Goal: Task Accomplishment & Management: Manage account settings

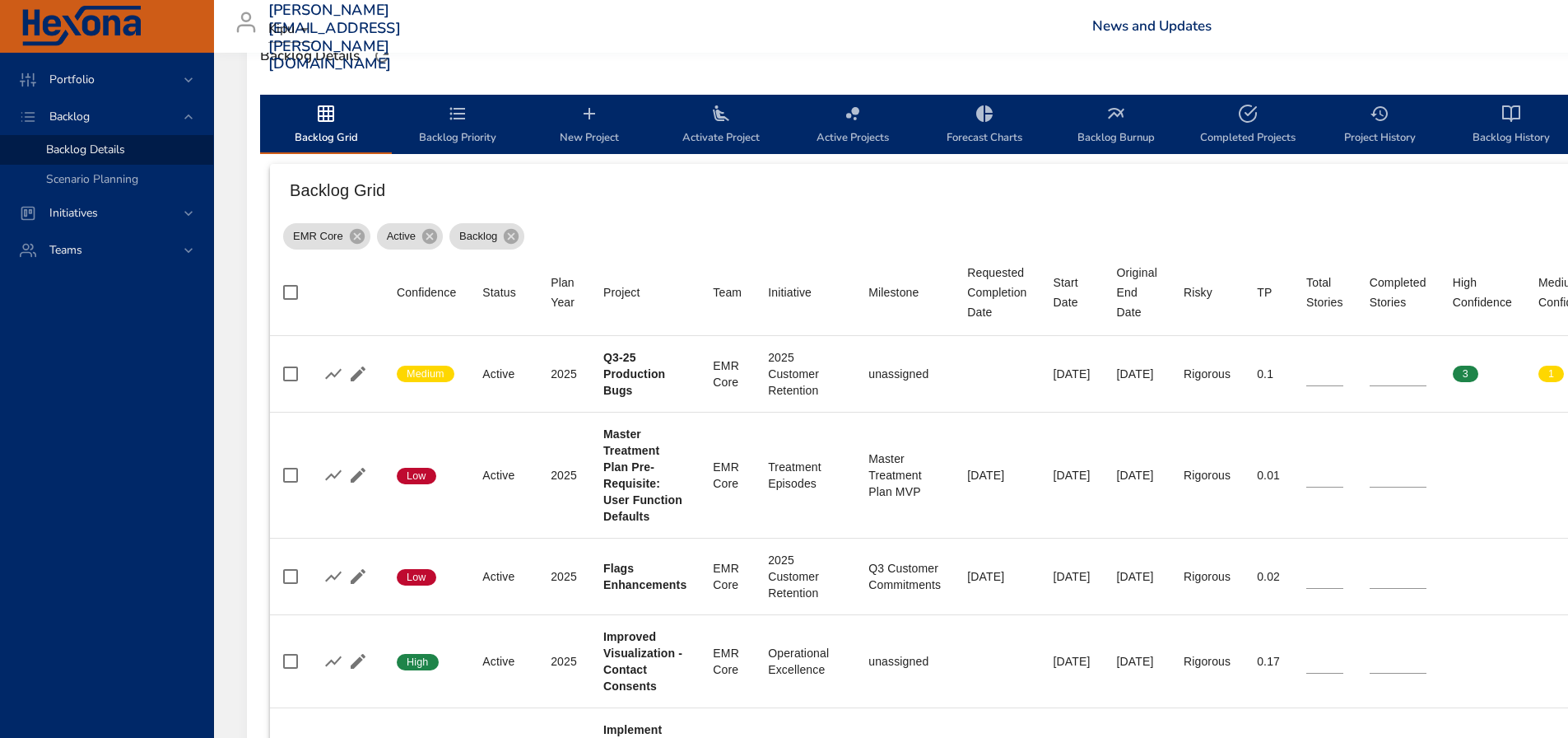
scroll to position [494, 0]
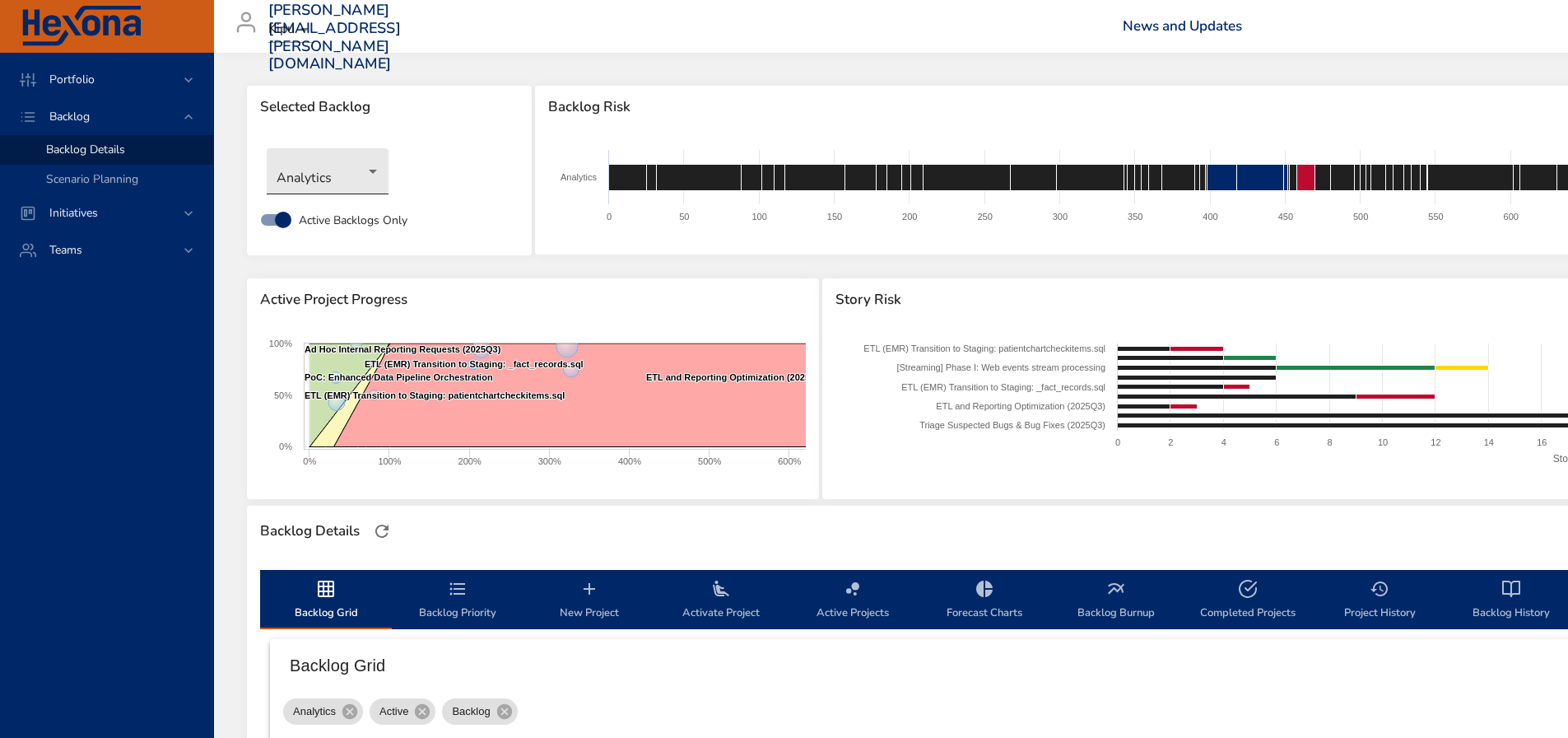
click at [361, 185] on body "Portfolio Backlog Backlog Details Scenario Planning Initiatives Teams [PERSON_N…" at bounding box center [784, 369] width 1568 height 738
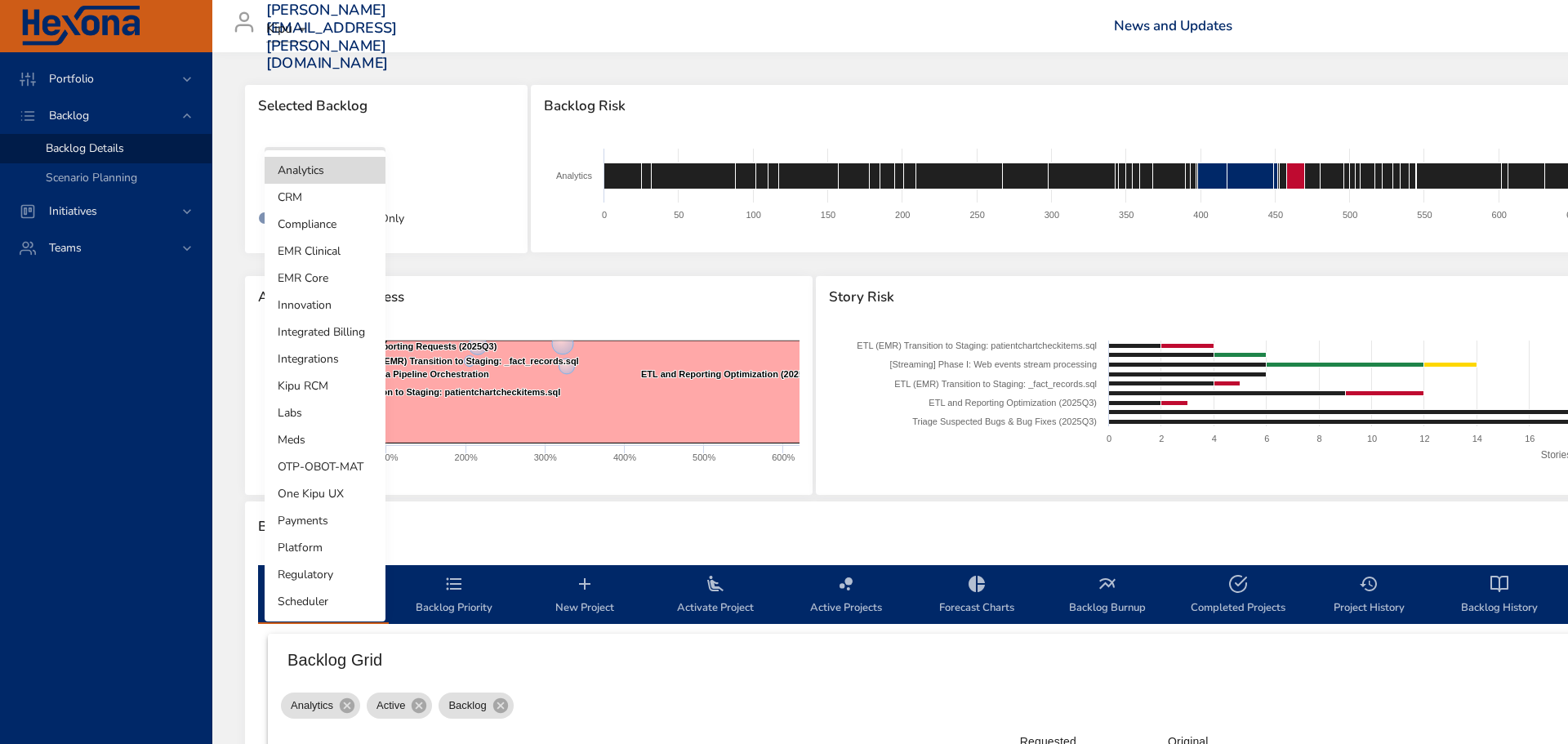
click at [315, 279] on li "EMR Core" at bounding box center [325, 278] width 121 height 27
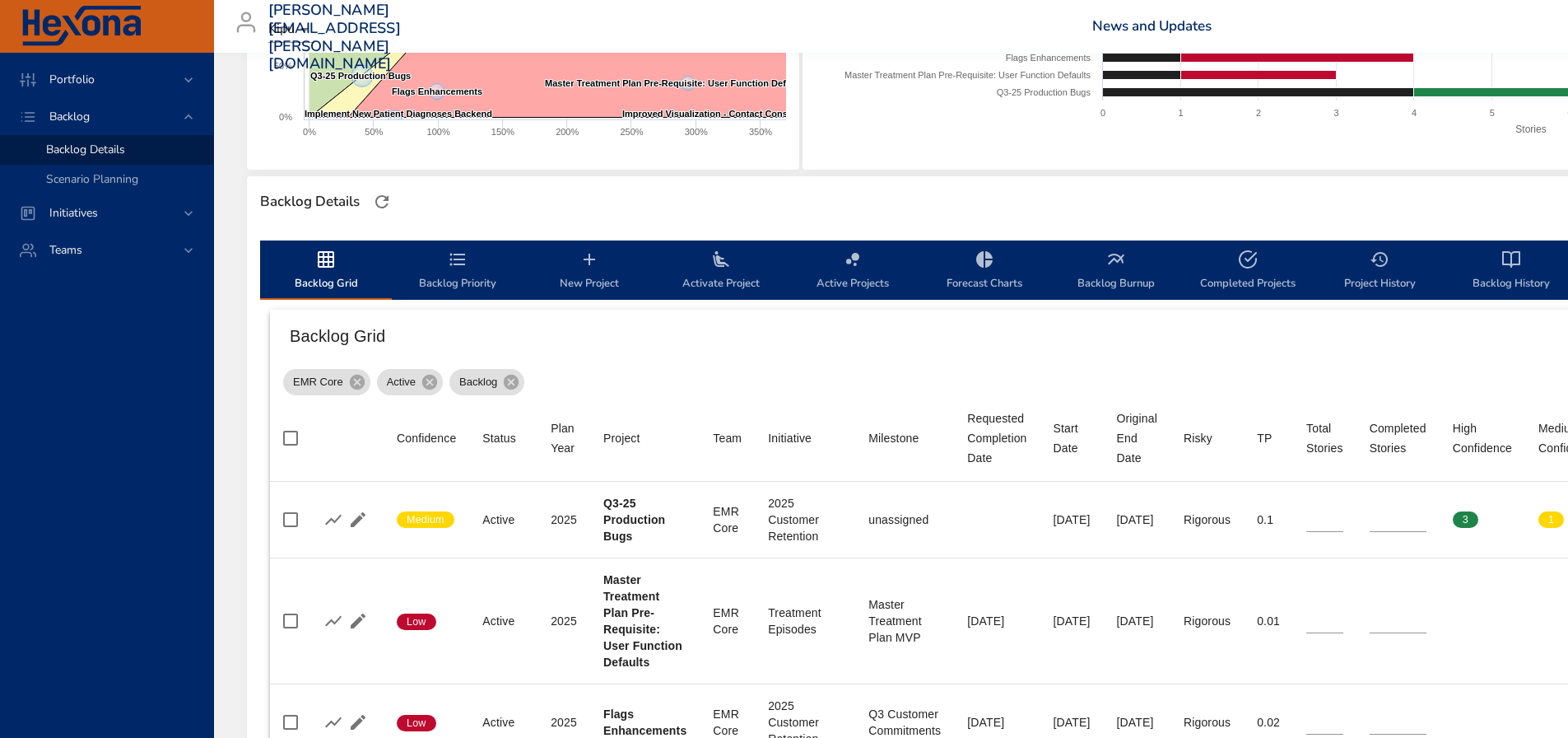
scroll to position [330, 480]
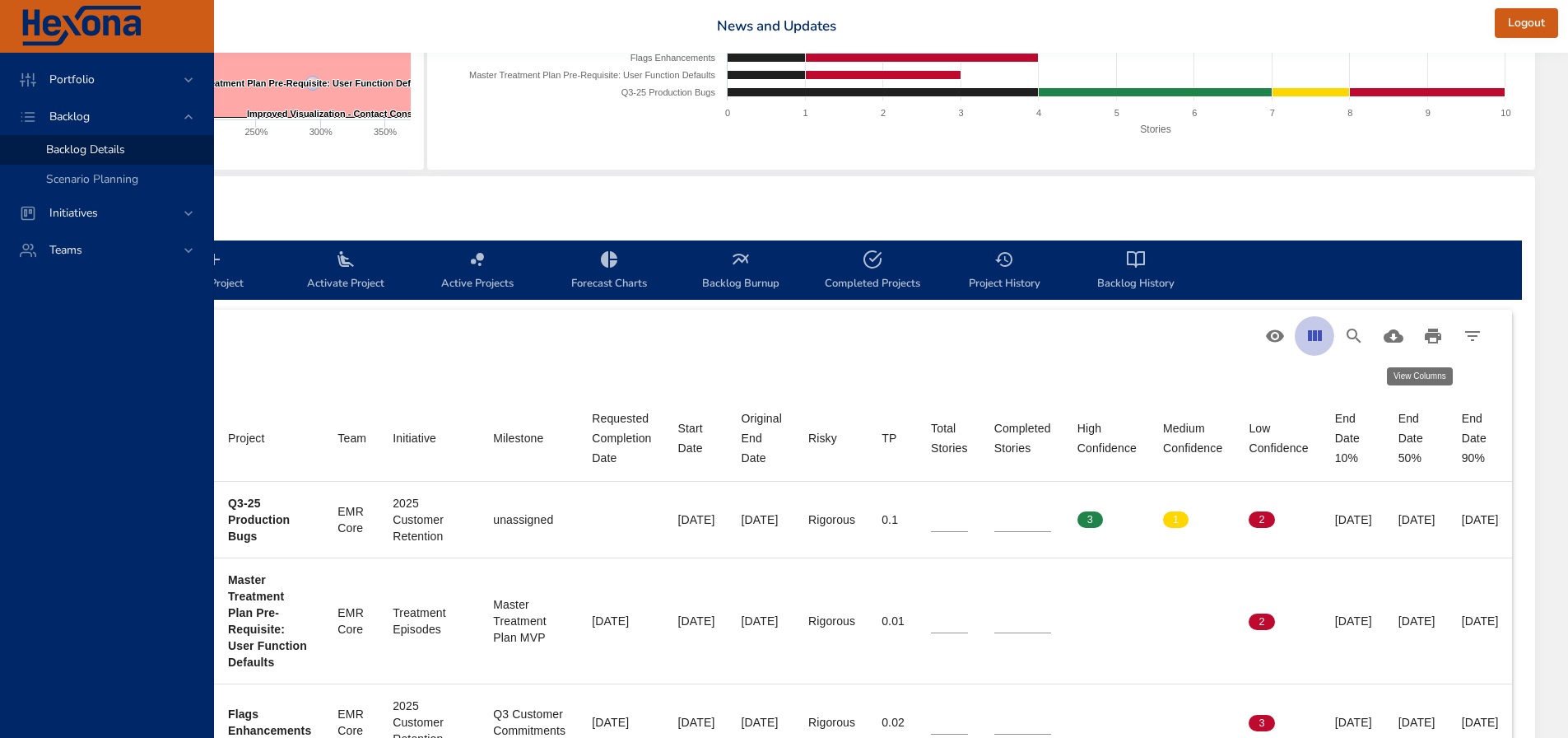
click at [1309, 327] on icon "View Columns" at bounding box center [1314, 336] width 20 height 20
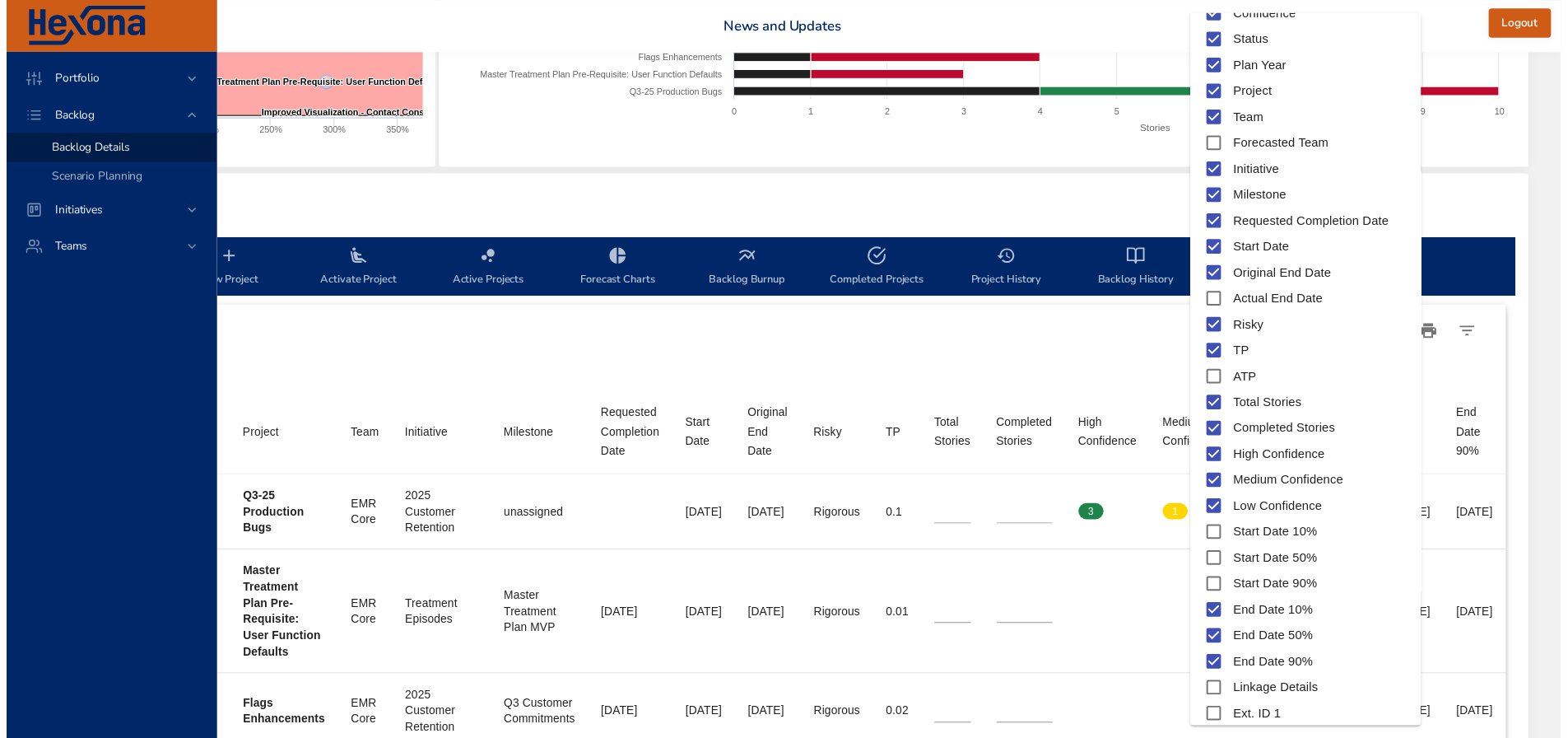
scroll to position [92, 0]
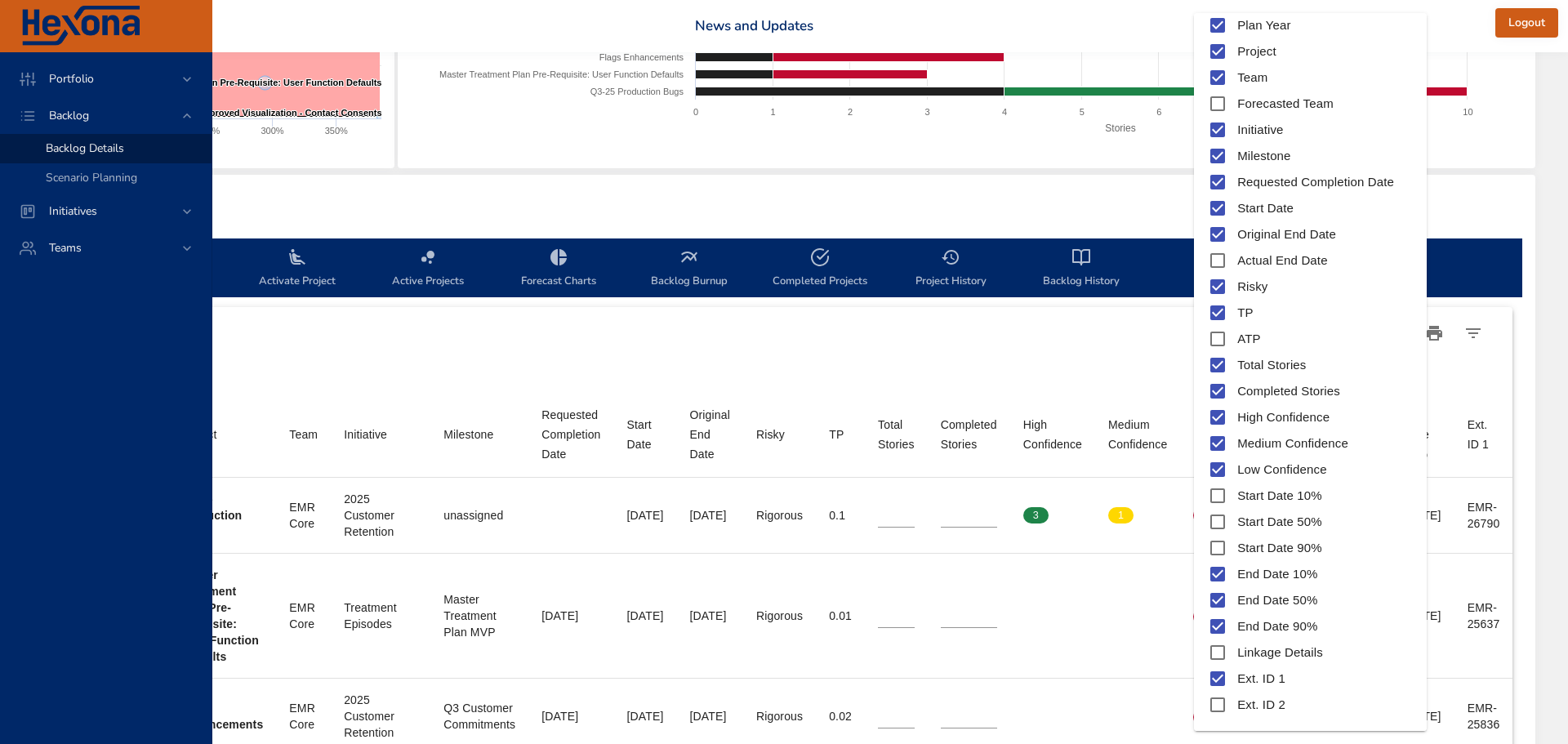
click at [1046, 329] on div at bounding box center [784, 372] width 1568 height 744
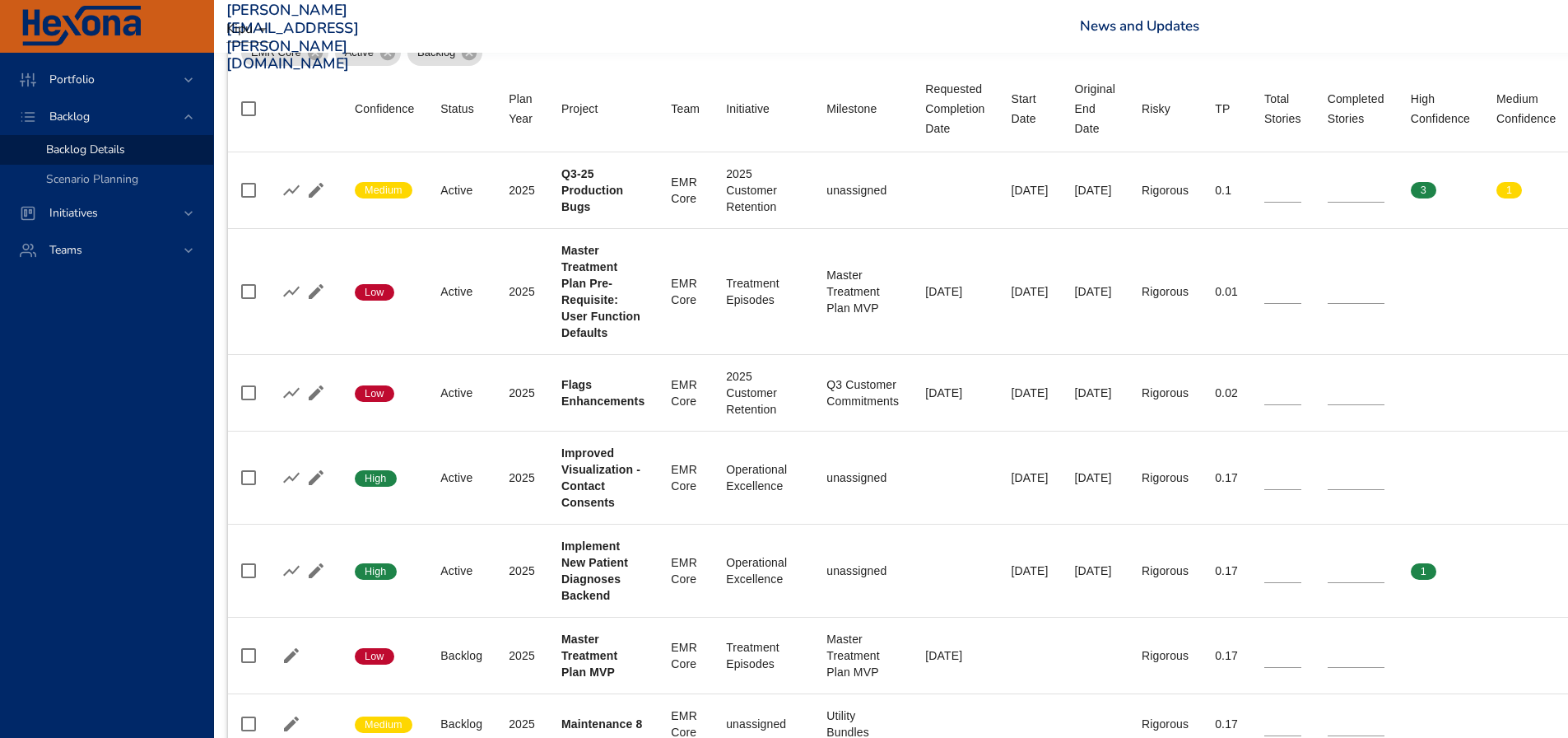
scroll to position [659, 0]
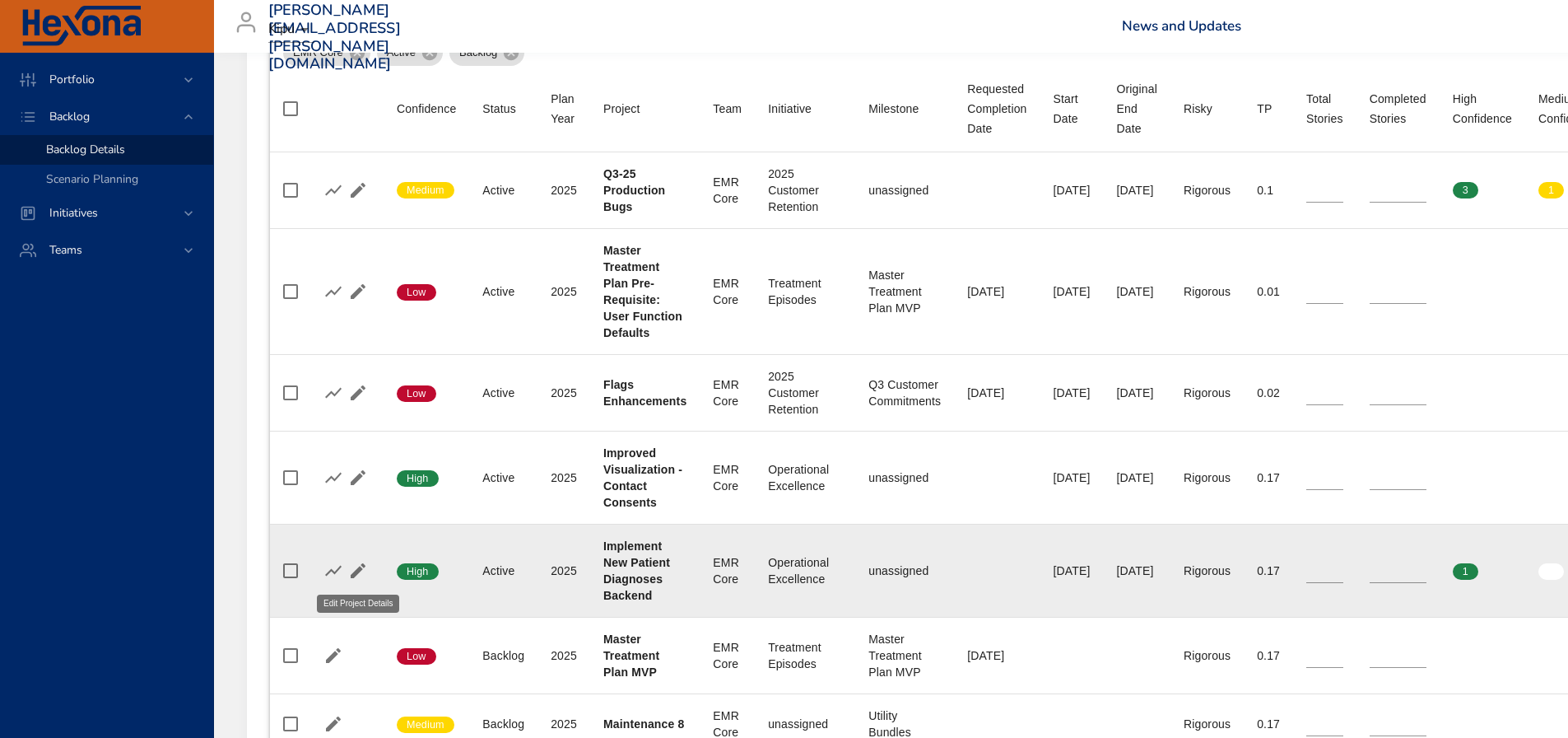
click at [361, 563] on icon "button" at bounding box center [358, 570] width 20 height 20
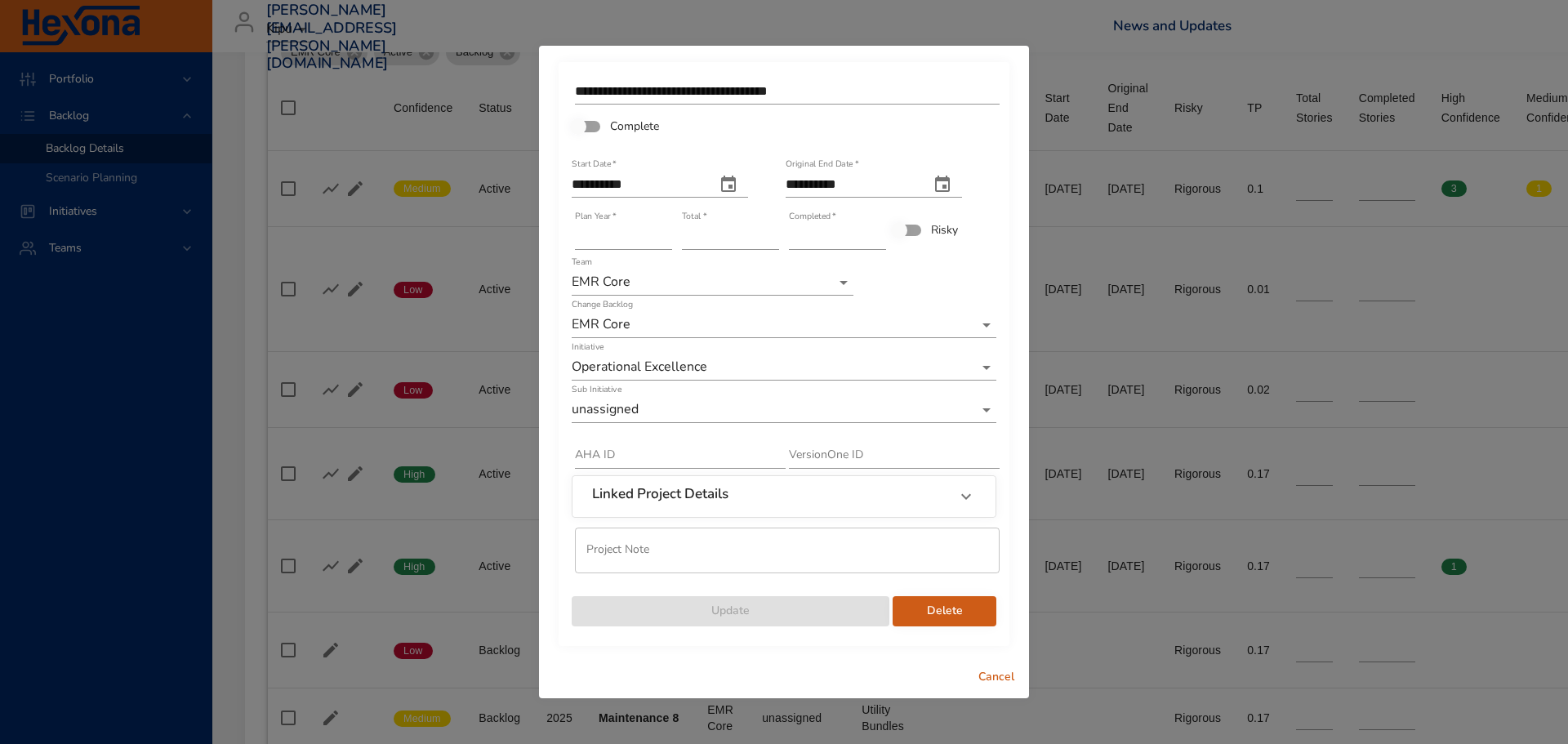
click at [586, 453] on input "text" at bounding box center [680, 455] width 211 height 26
paste input "**********"
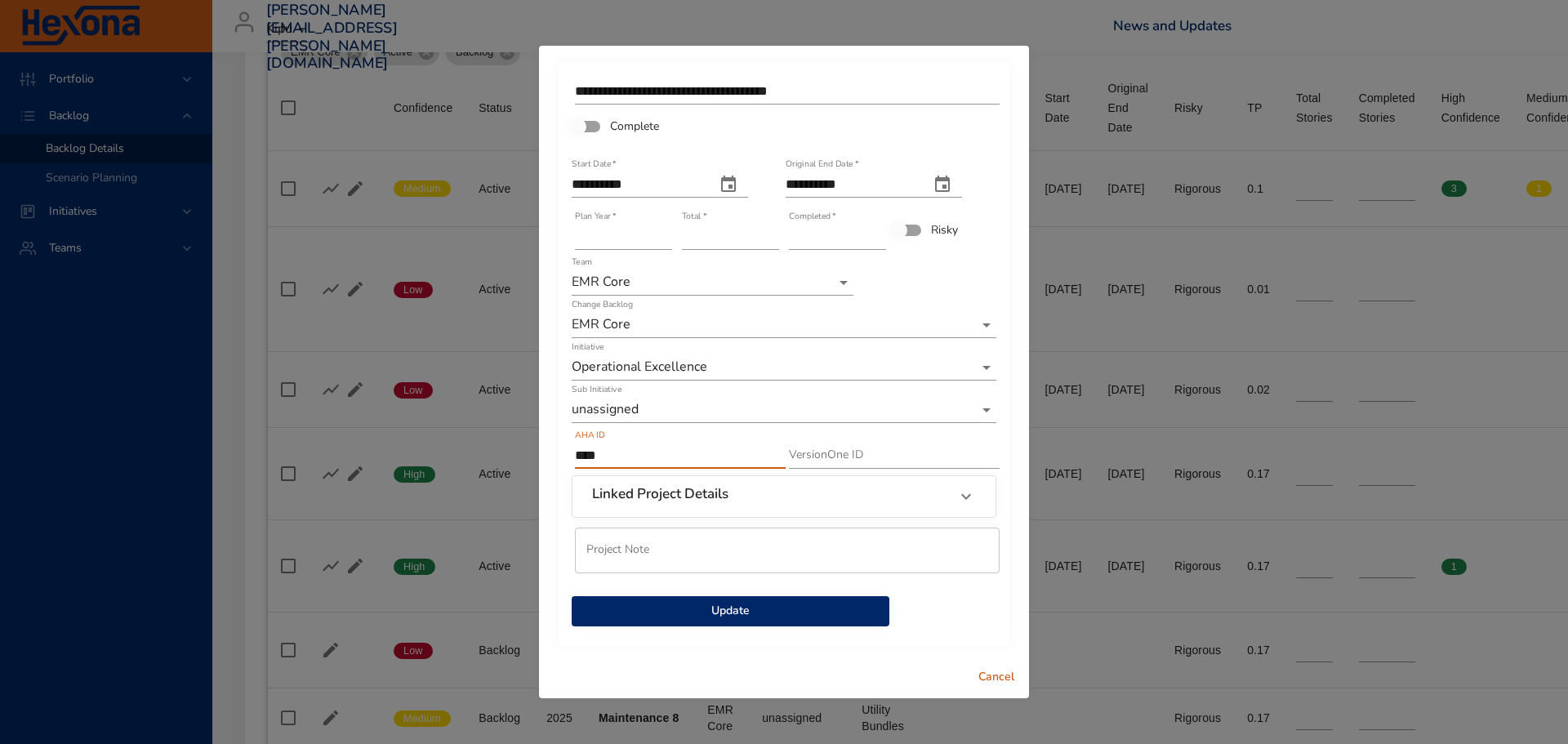
type input "*"
click at [595, 455] on input "text" at bounding box center [680, 455] width 211 height 26
paste input "*********"
type input "*********"
click at [742, 607] on span "Update" at bounding box center [730, 612] width 291 height 21
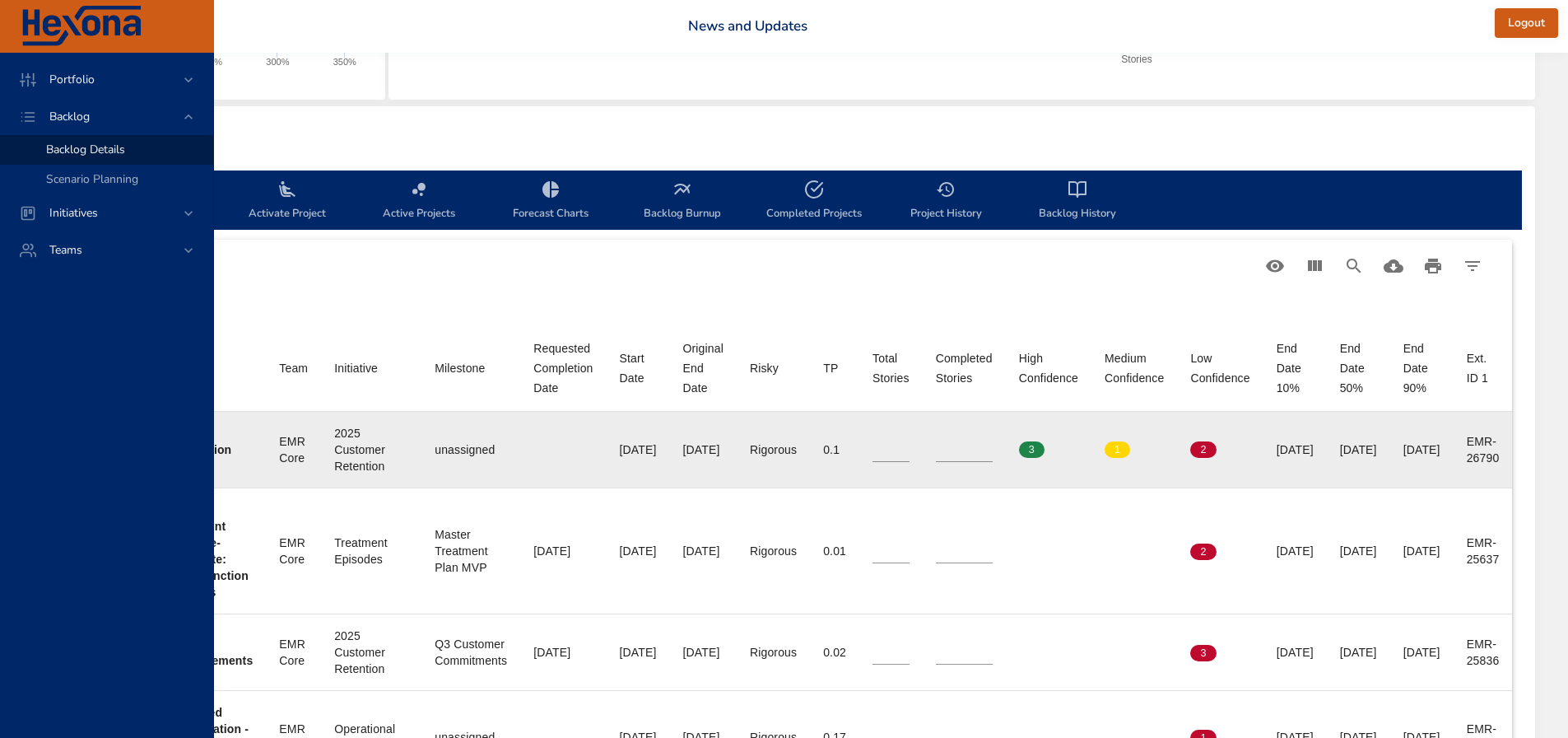
scroll to position [494, 540]
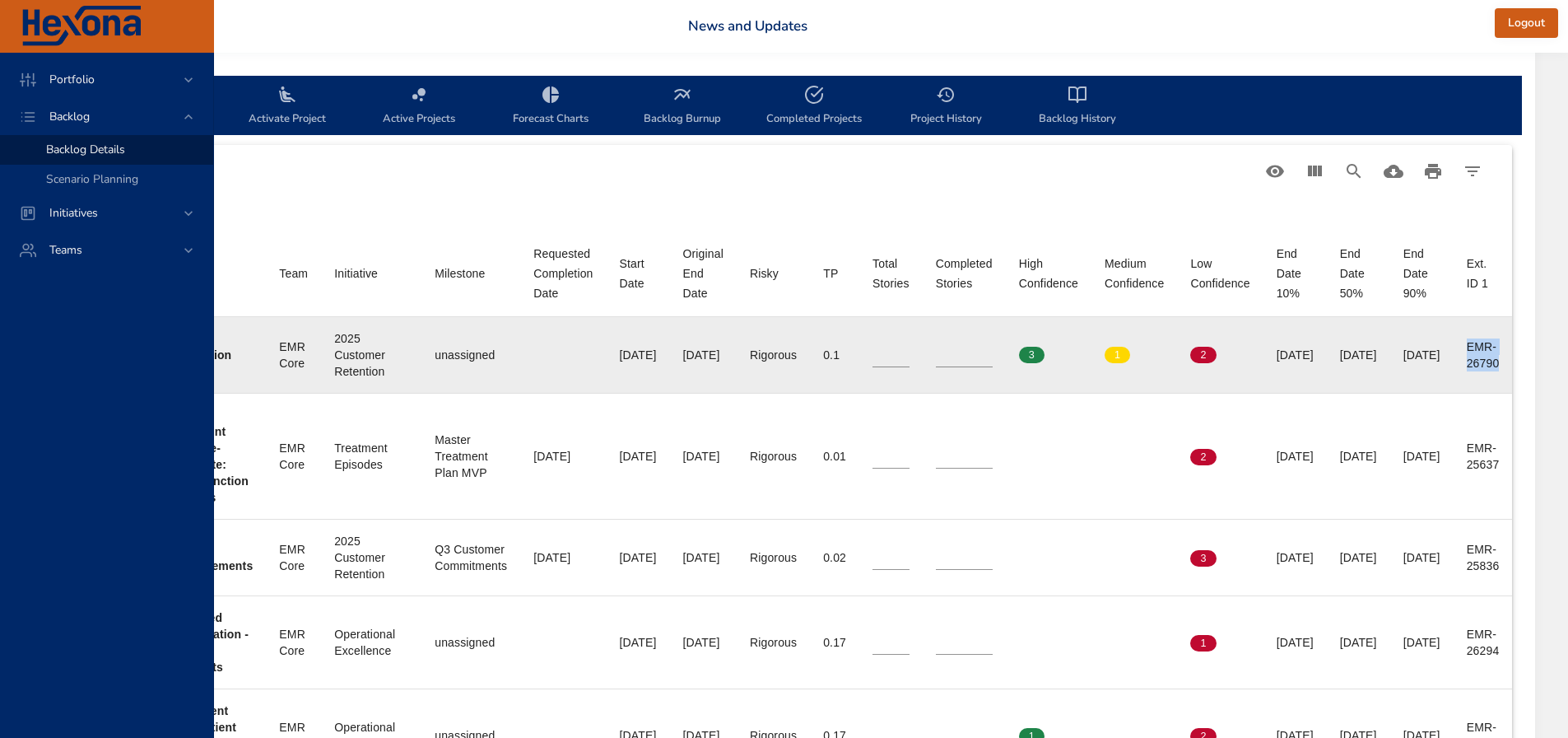
drag, startPoint x: 1458, startPoint y: 343, endPoint x: 1511, endPoint y: 371, distance: 59.9
click at [1511, 371] on td "Ext. ID 1 EMR-26790" at bounding box center [1483, 355] width 59 height 77
copy div "EMR-26790"
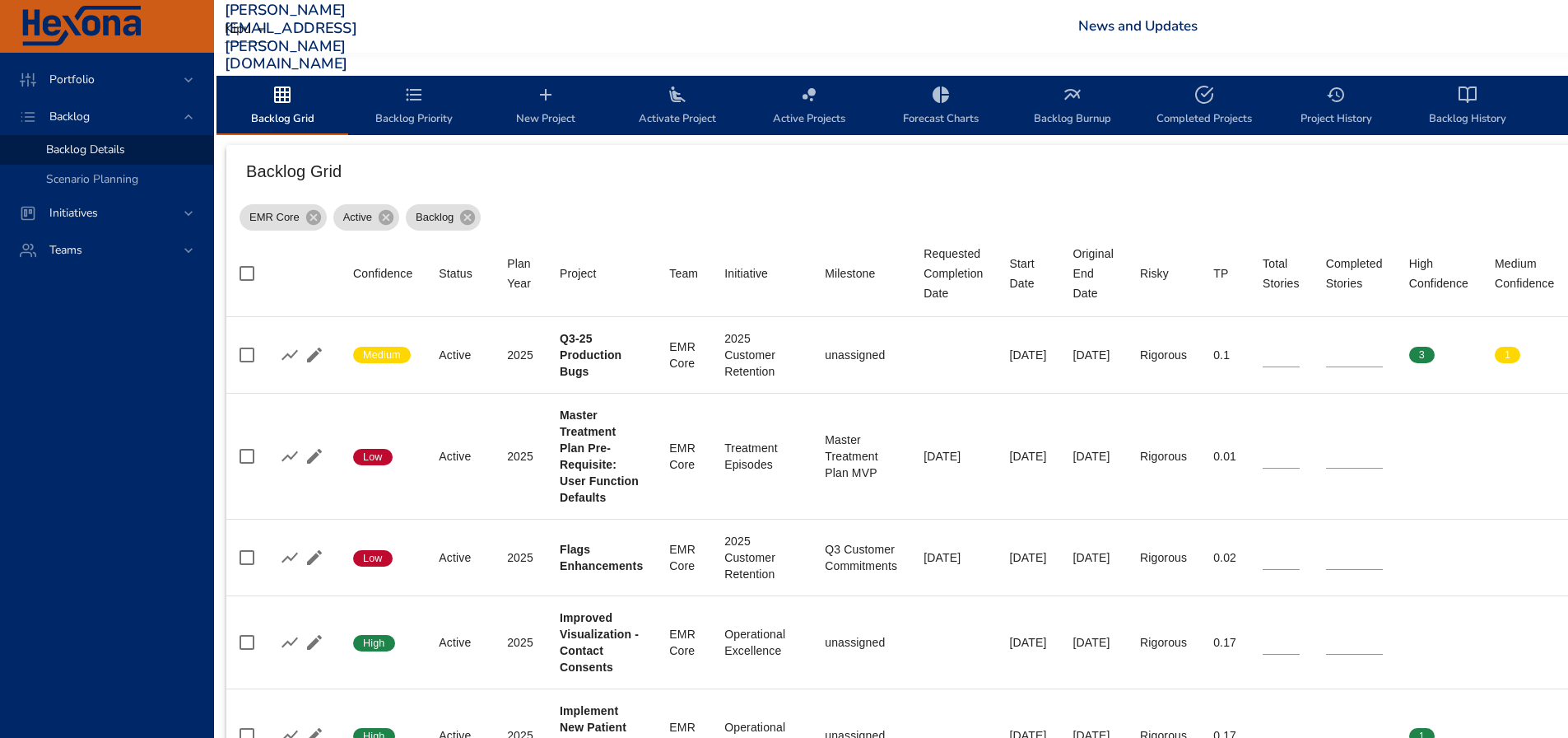
scroll to position [494, 40]
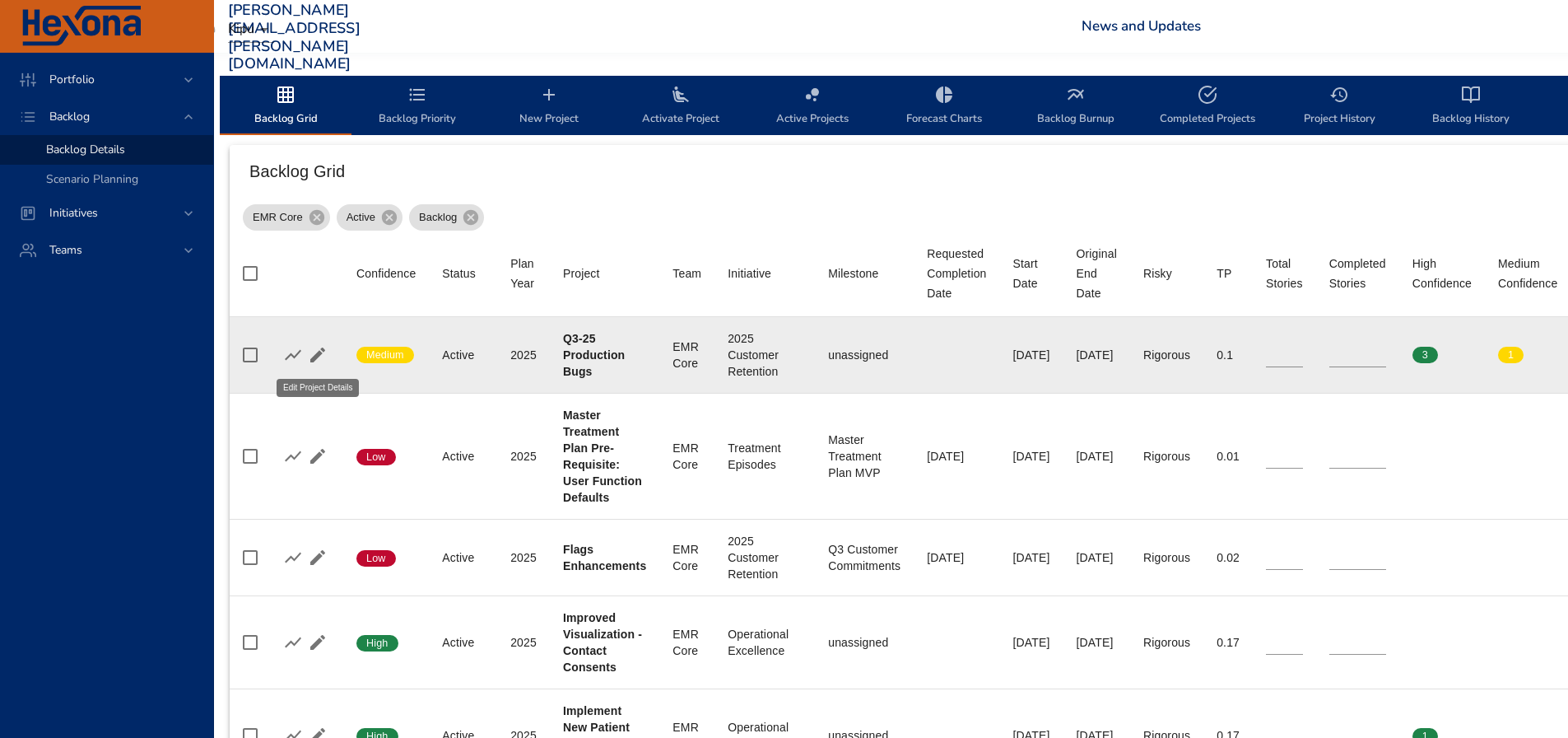
click at [323, 355] on icon "button" at bounding box center [318, 355] width 20 height 20
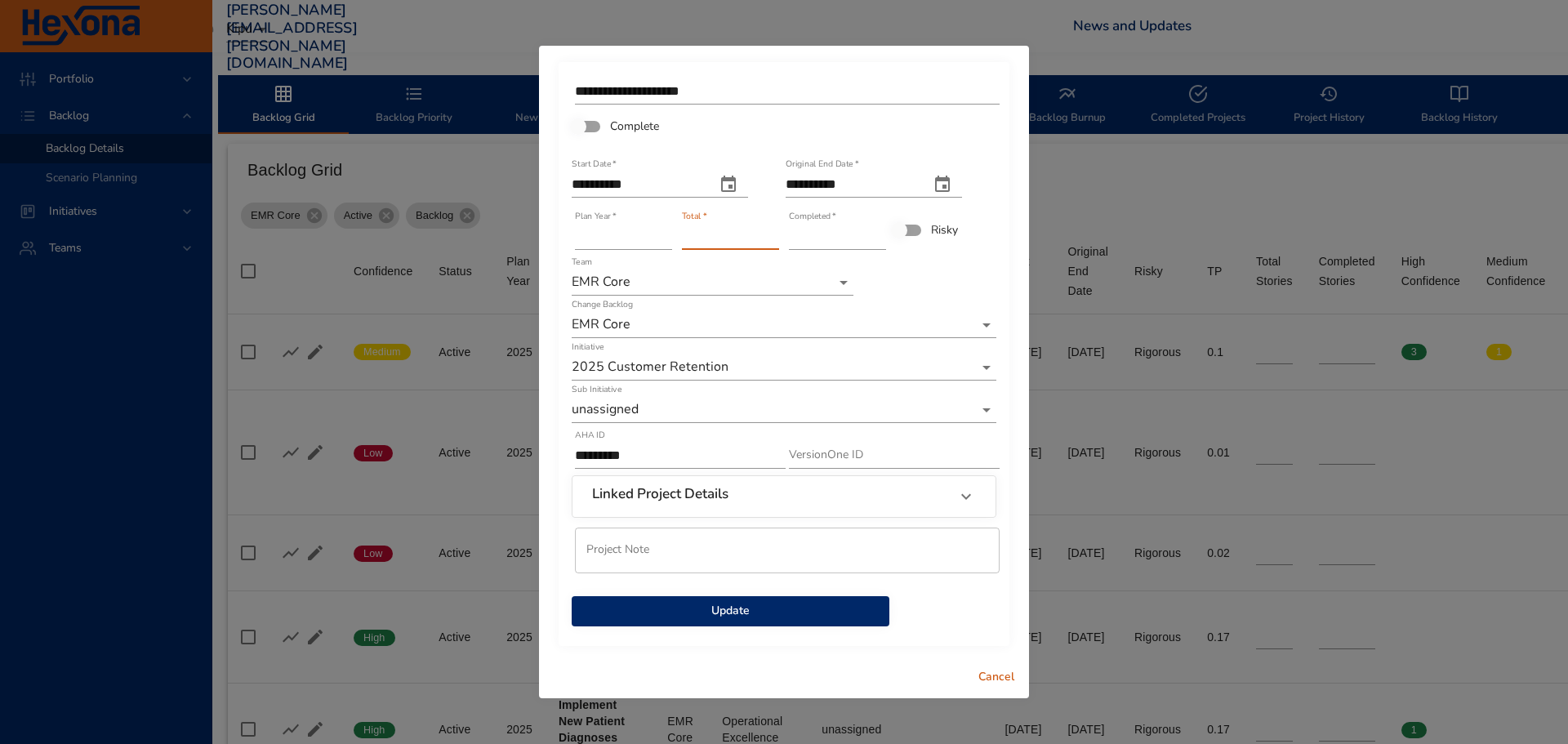
click at [772, 233] on input "**" at bounding box center [731, 237] width 97 height 26
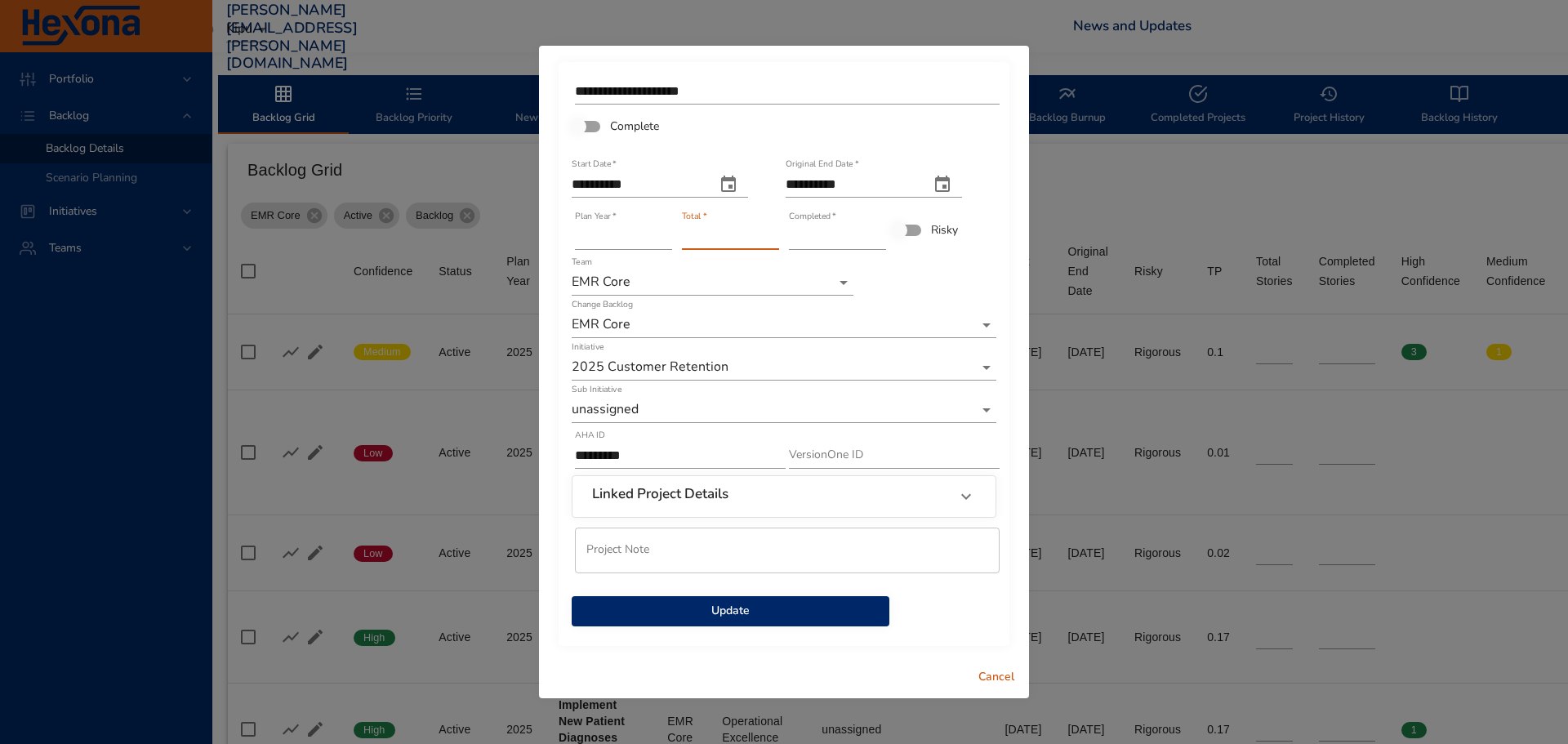
click at [772, 233] on input "**" at bounding box center [731, 237] width 97 height 26
type input "**"
click at [772, 233] on input "**" at bounding box center [731, 237] width 97 height 26
click at [795, 611] on span "Update" at bounding box center [730, 612] width 291 height 21
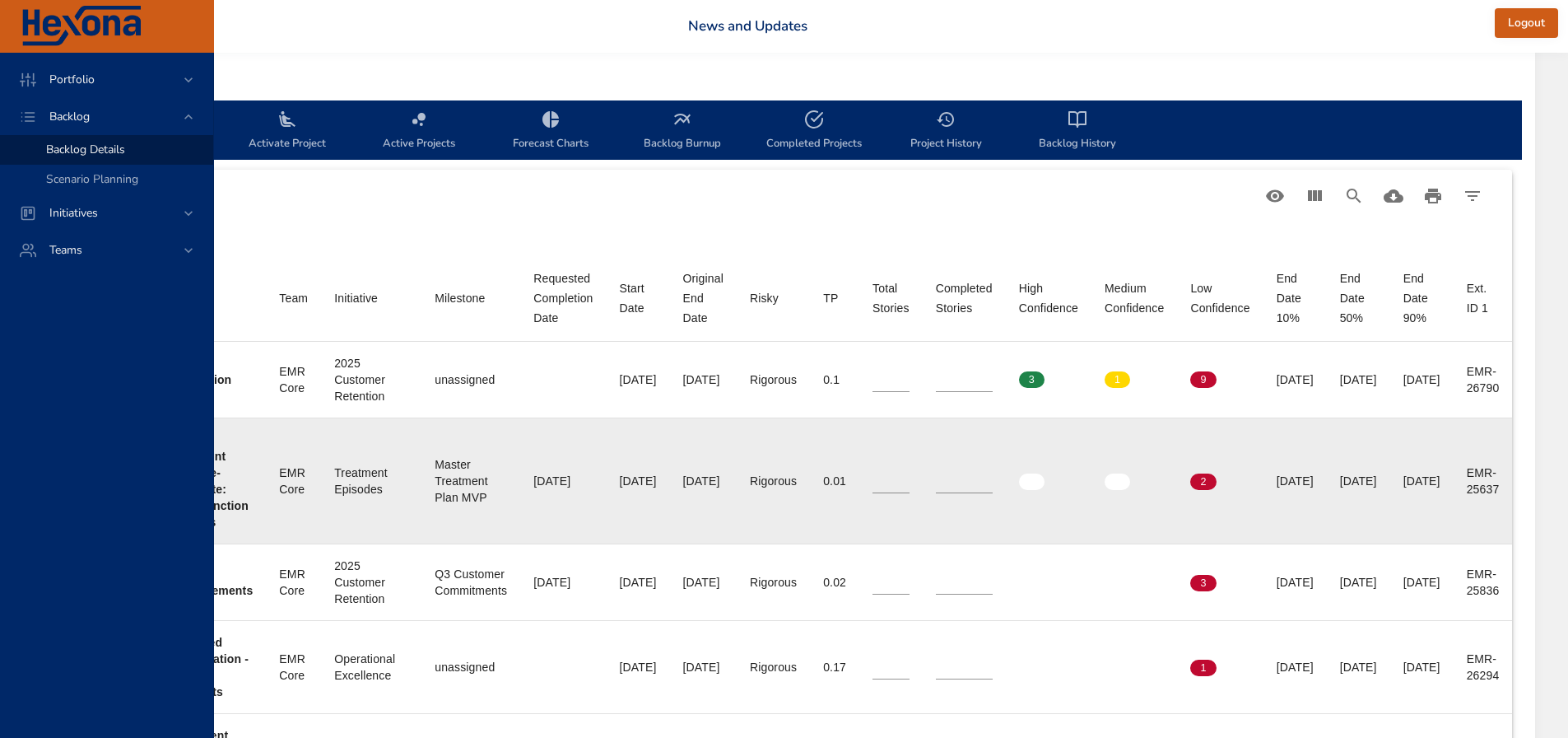
scroll to position [494, 519]
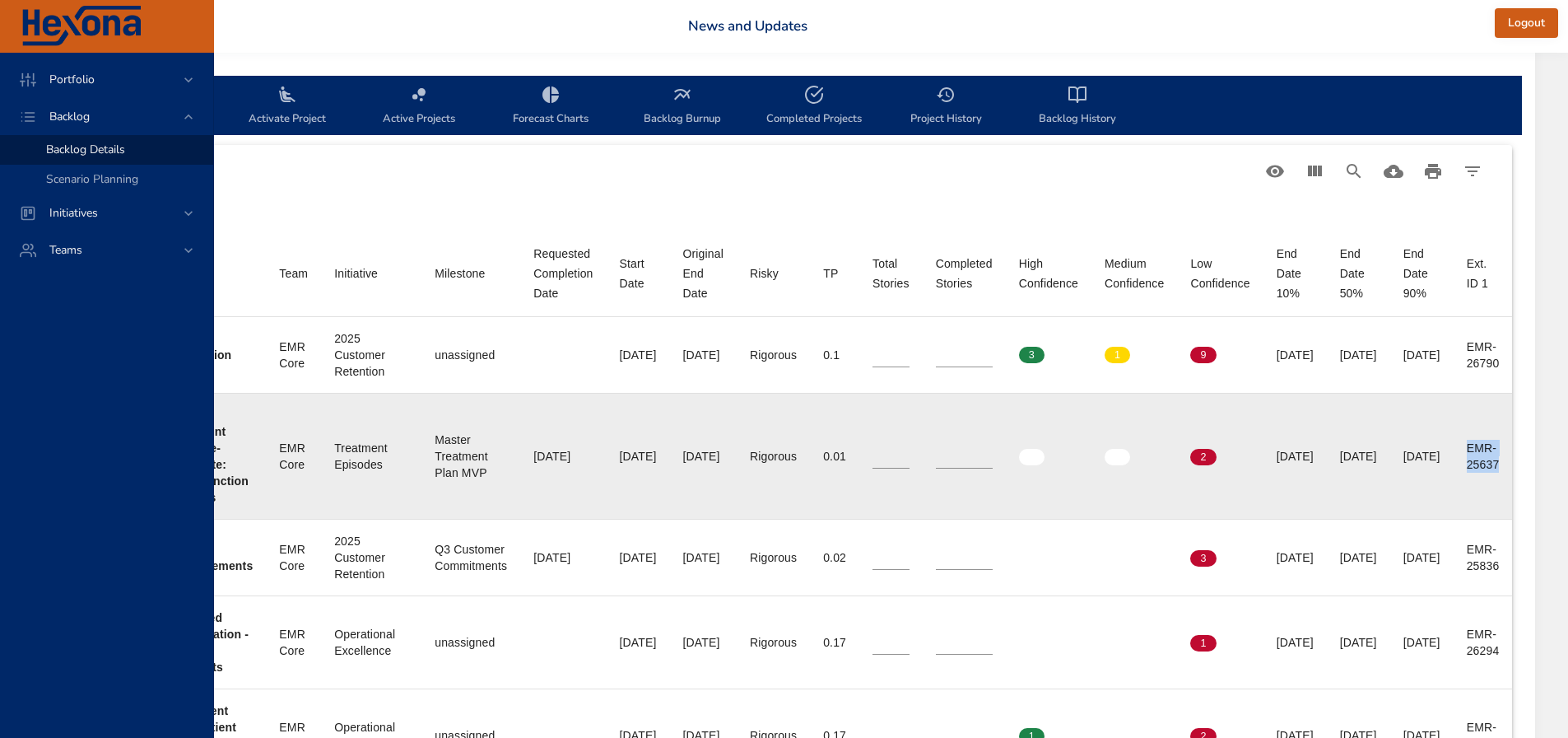
drag, startPoint x: 1488, startPoint y: 447, endPoint x: 1522, endPoint y: 469, distance: 40.5
click at [1513, 469] on td "Ext. ID 1 EMR-25637" at bounding box center [1483, 456] width 59 height 126
copy div "EMR-25637"
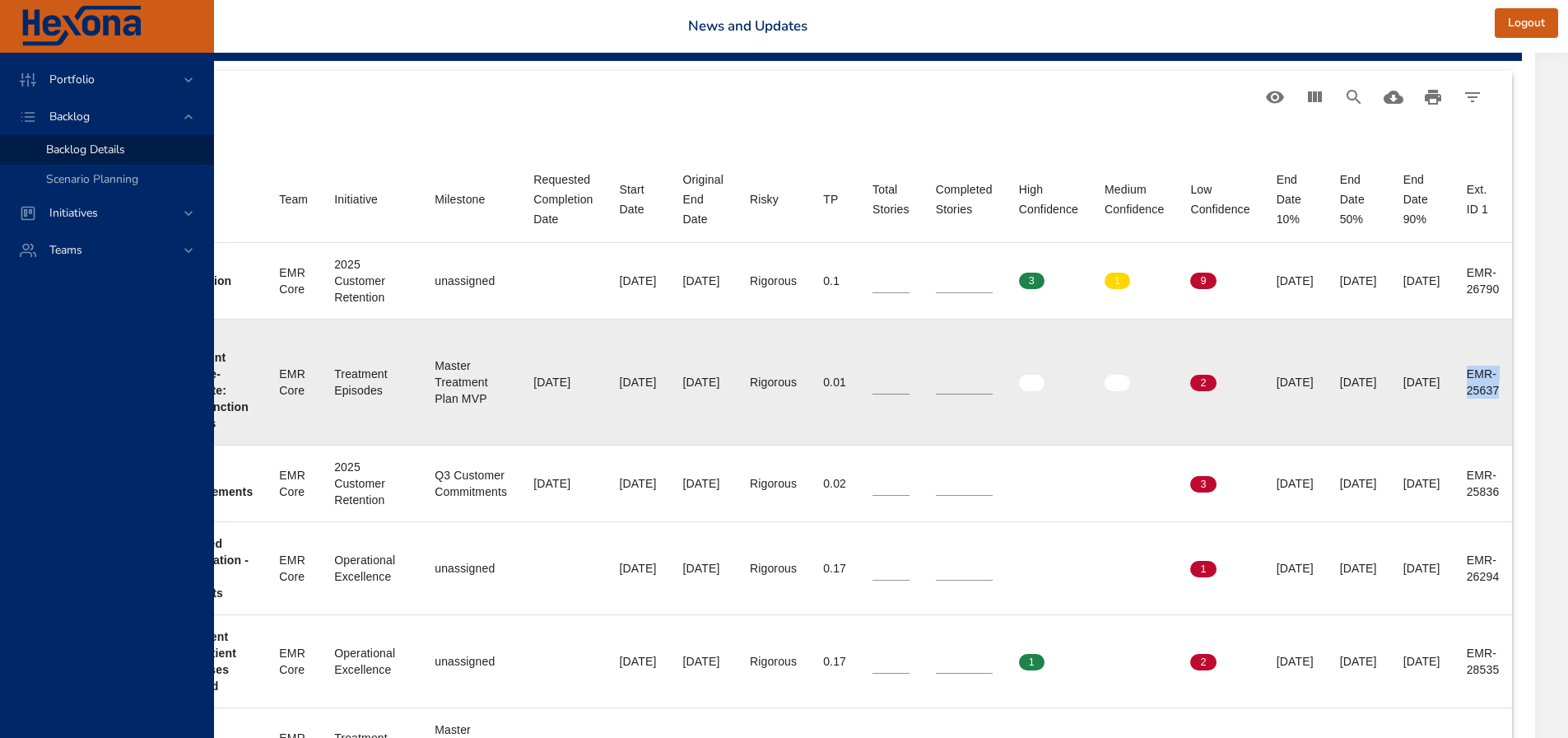
scroll to position [659, 540]
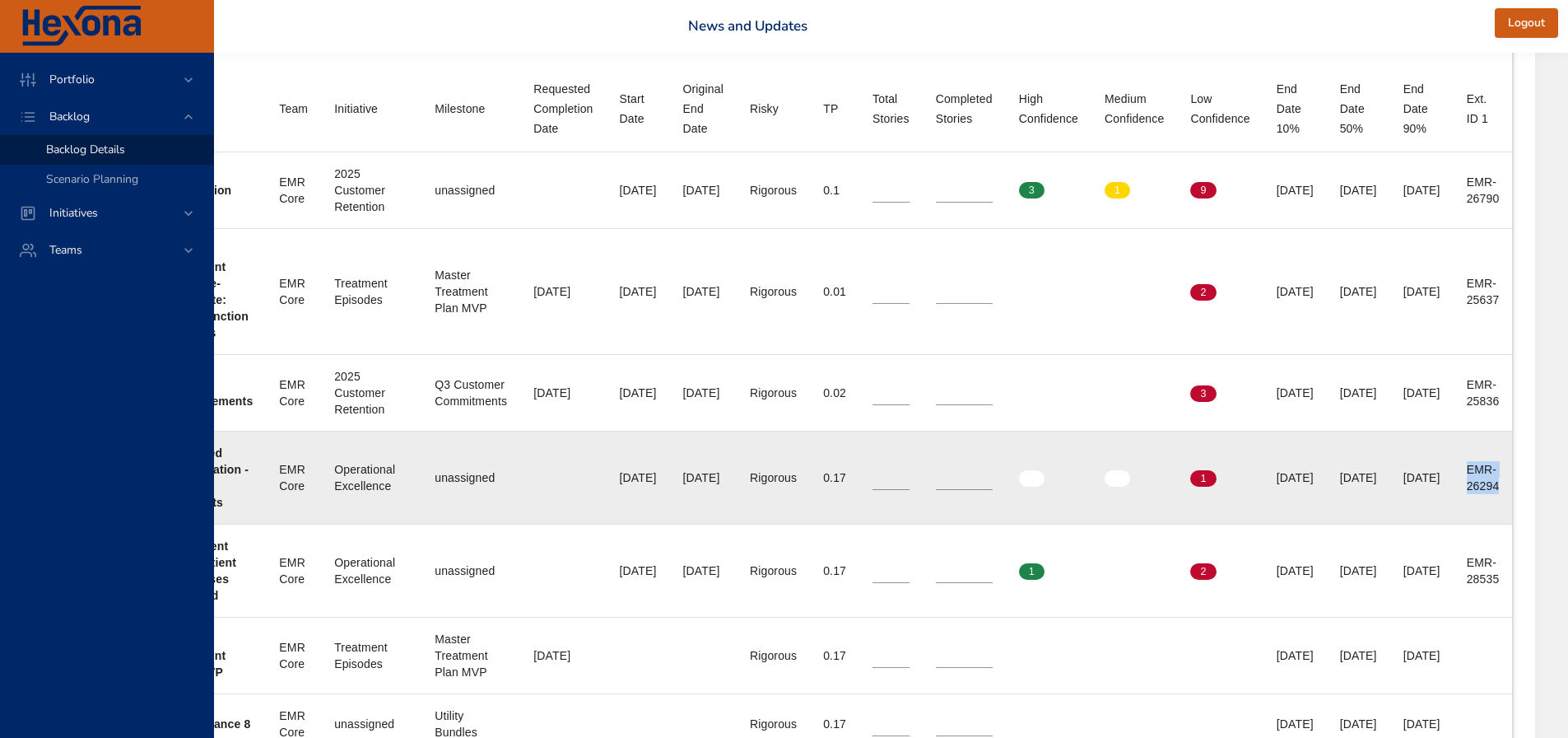
drag, startPoint x: 1472, startPoint y: 471, endPoint x: 1508, endPoint y: 493, distance: 42.2
click at [1508, 493] on td "Ext. ID 1 EMR-26294" at bounding box center [1483, 477] width 59 height 93
copy div "EMR-26294"
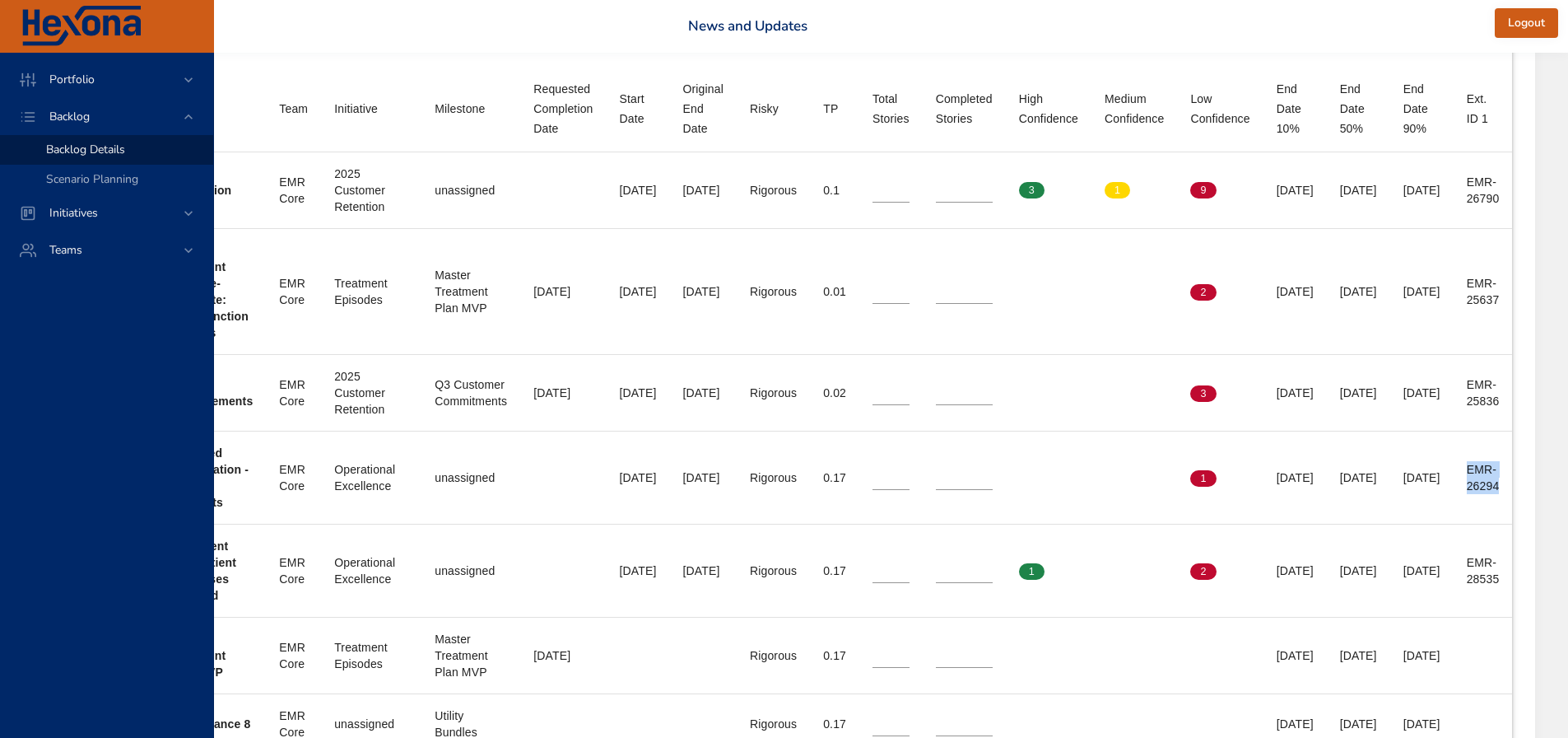
scroll to position [659, 491]
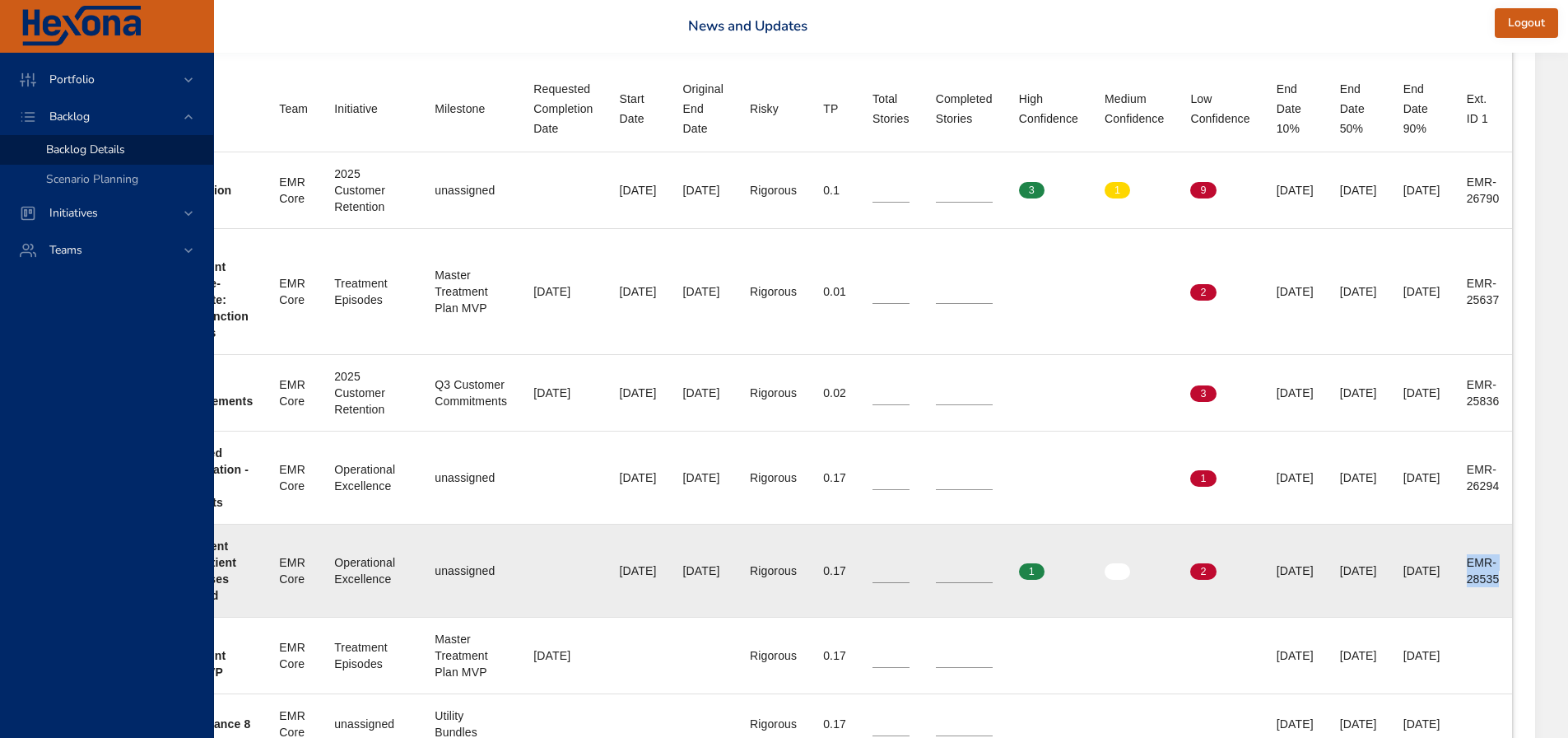
drag, startPoint x: 1513, startPoint y: 565, endPoint x: 1553, endPoint y: 586, distance: 45.2
click at [1513, 586] on td "Ext. ID 1 EMR-28535" at bounding box center [1483, 571] width 59 height 93
copy div "EMR-28535"
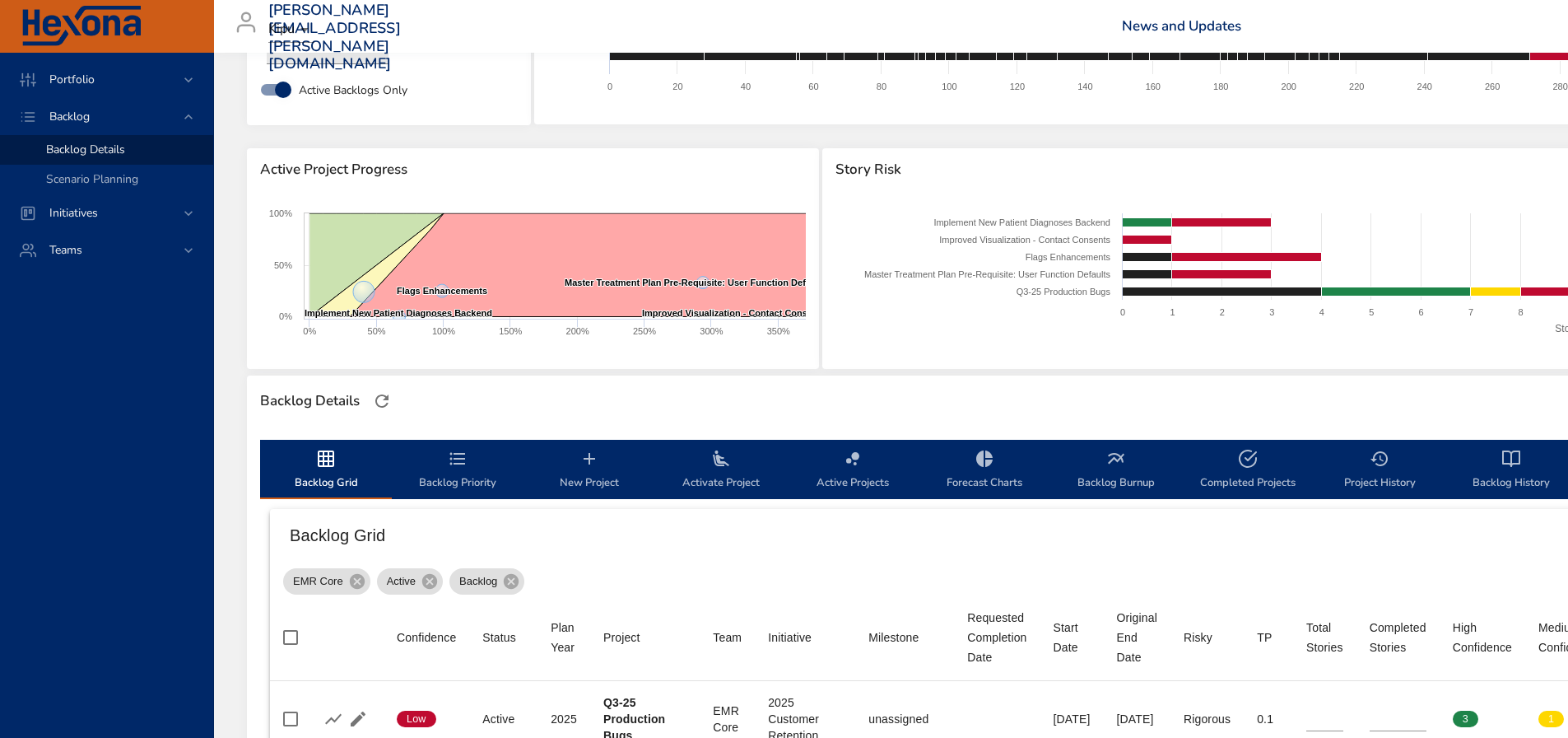
scroll to position [0, 0]
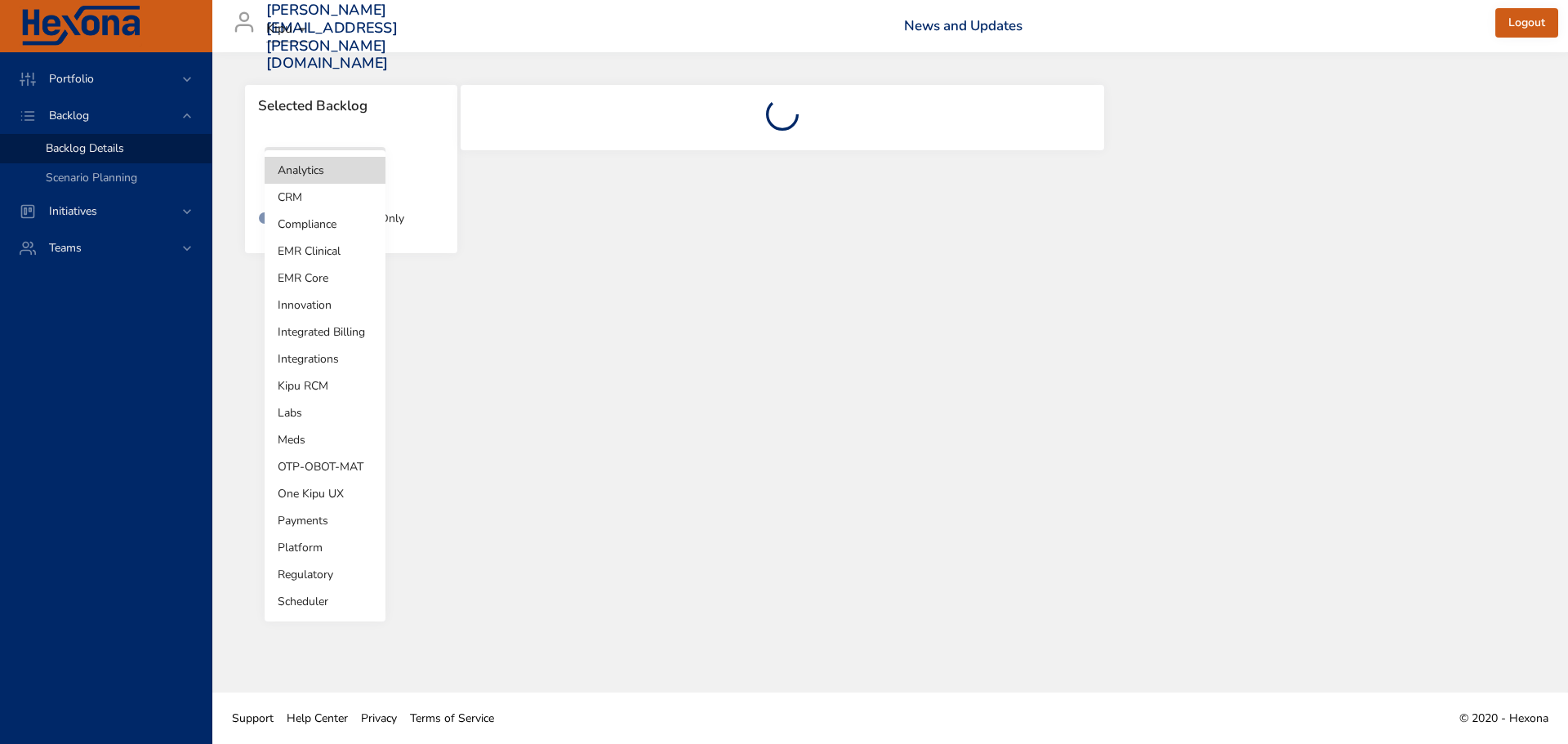
click at [358, 163] on body "Portfolio Backlog Backlog Details Scenario Planning Initiatives Teams [PERSON_N…" at bounding box center [784, 372] width 1568 height 744
click at [316, 278] on li "EMR Core" at bounding box center [325, 278] width 121 height 27
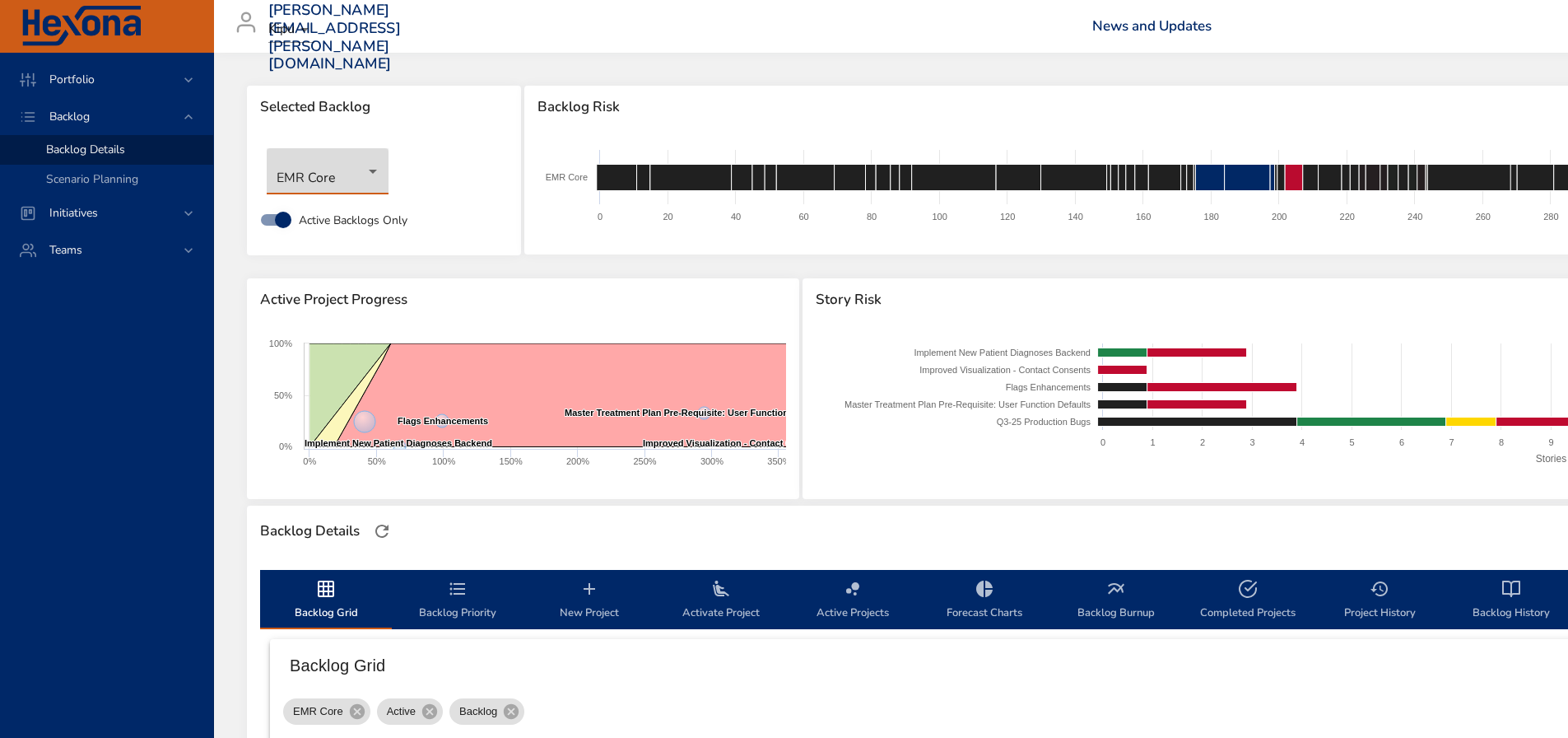
type input "**"
type input "*"
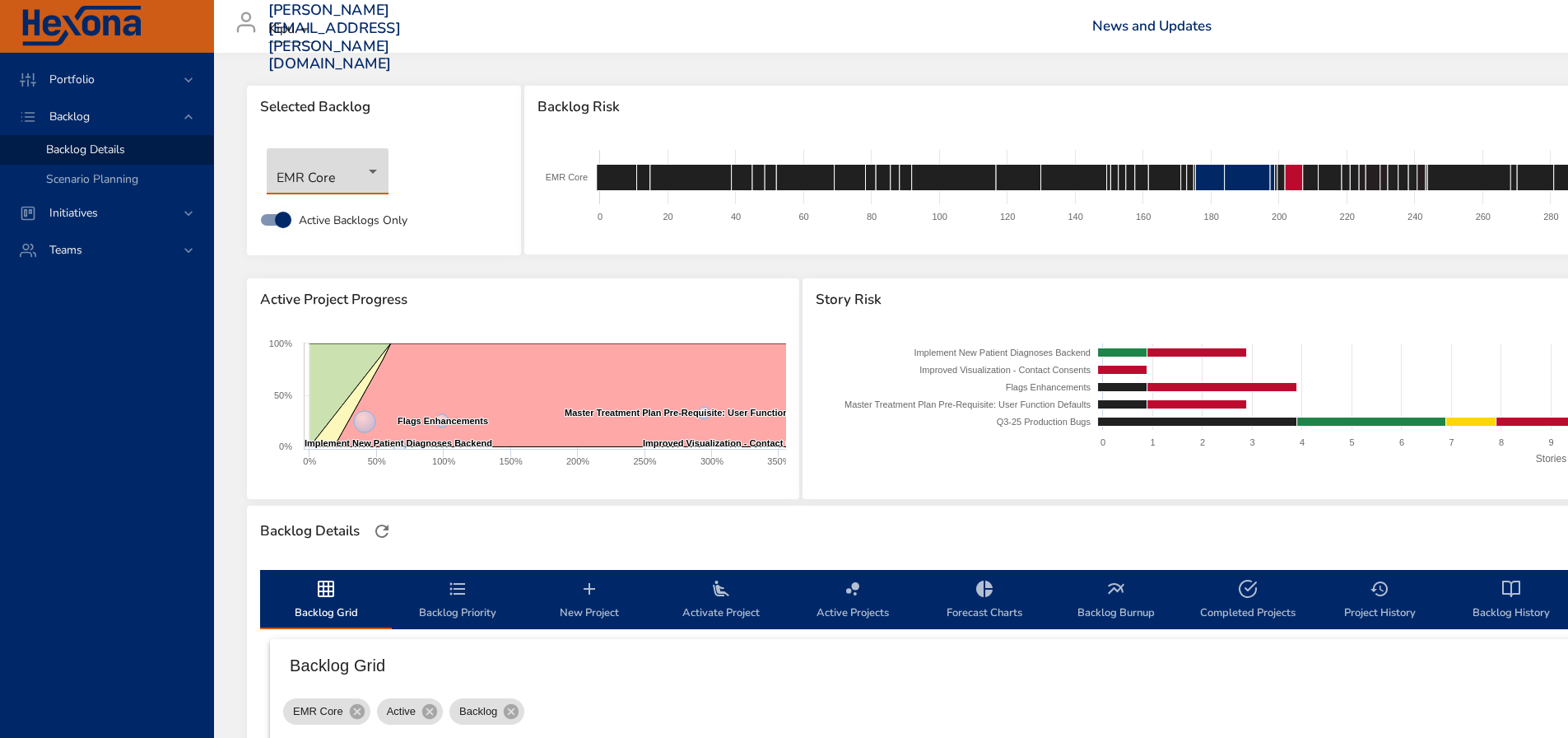
type input "*"
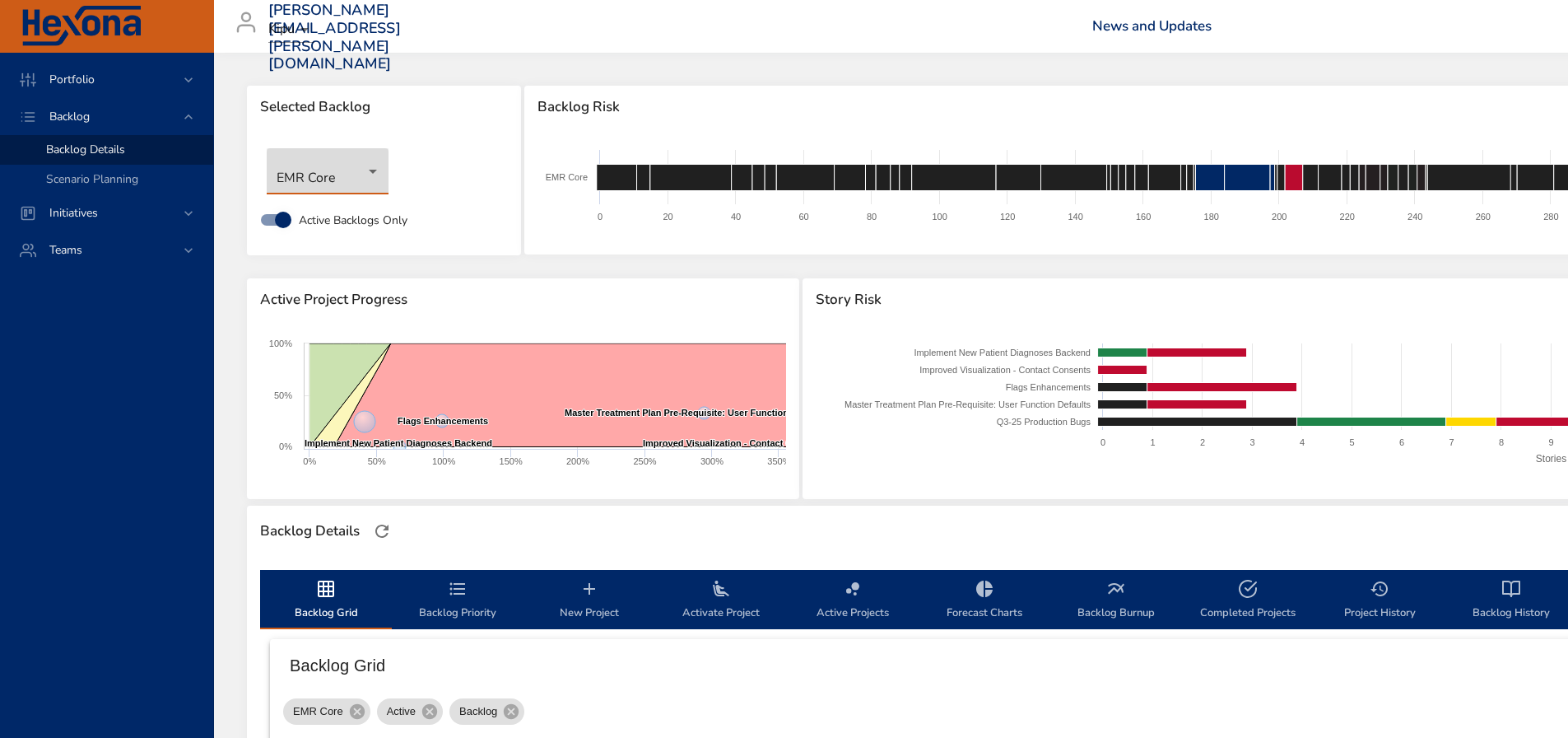
type input "**"
type input "*"
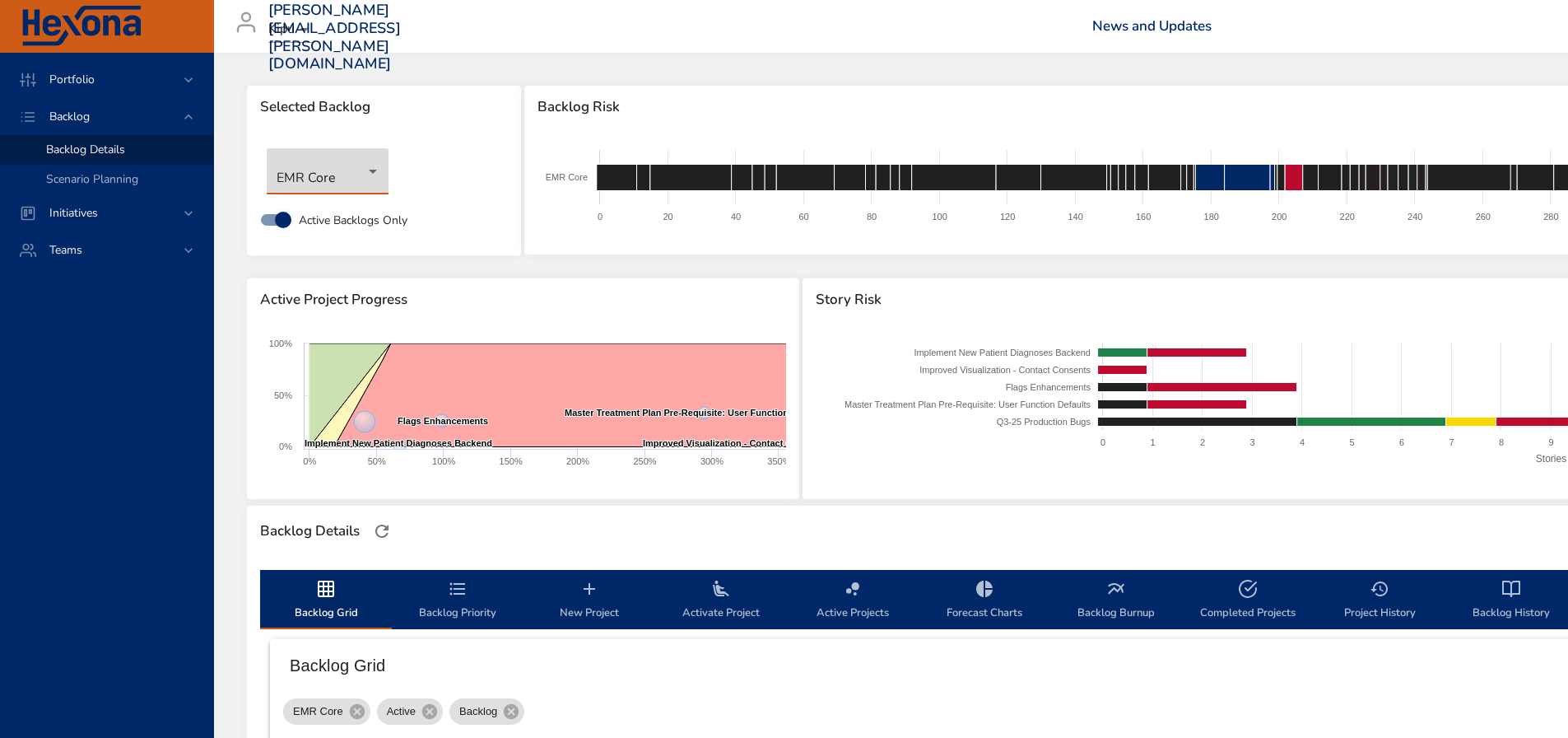
type input "*"
